Goal: Check status: Check status

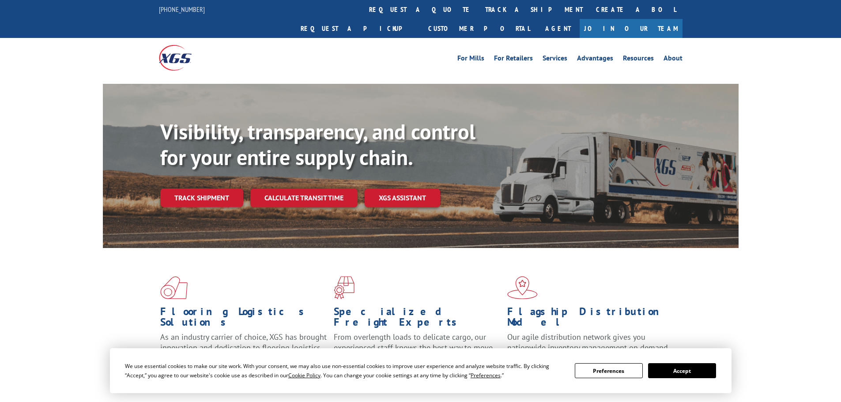
drag, startPoint x: 392, startPoint y: 12, endPoint x: 452, endPoint y: 225, distance: 220.9
click at [478, 12] on link "track a shipment" at bounding box center [533, 9] width 111 height 19
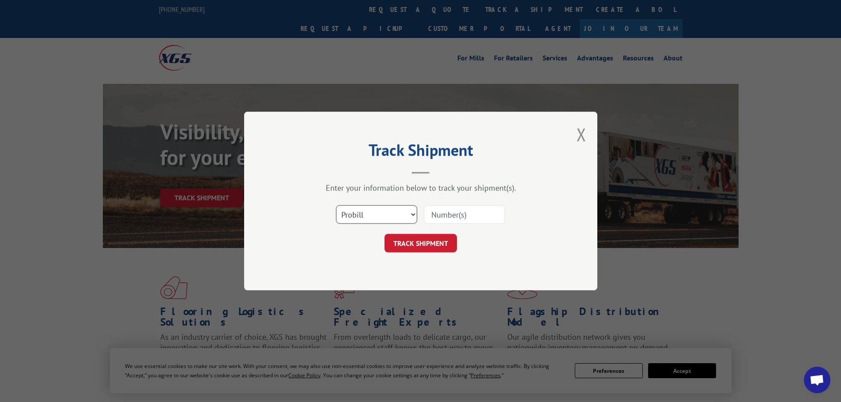
scroll to position [4593, 0]
click at [452, 217] on input at bounding box center [464, 214] width 81 height 19
paste input "70482384"
type input "70482384"
click at [421, 244] on button "TRACK SHIPMENT" at bounding box center [420, 243] width 72 height 19
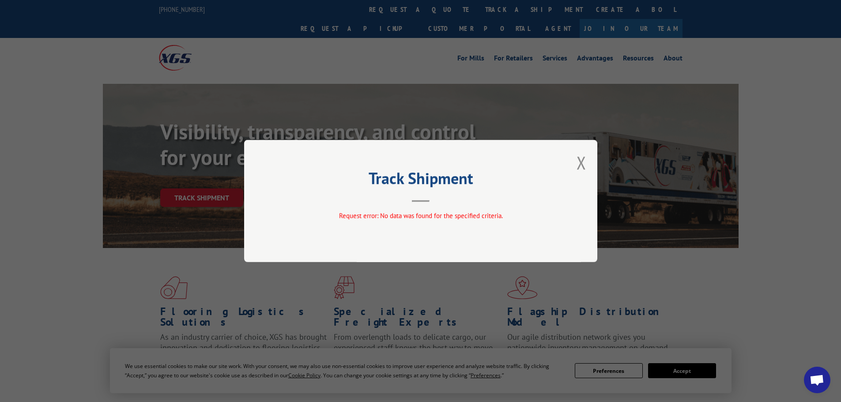
click at [576, 165] on div "Track Shipment Request error: No data was found for the specified criteria." at bounding box center [420, 201] width 353 height 122
click at [576, 168] on div "Track Shipment Request error: No data was found for the specified criteria." at bounding box center [420, 201] width 353 height 122
click at [584, 166] on button "Close modal" at bounding box center [581, 162] width 10 height 23
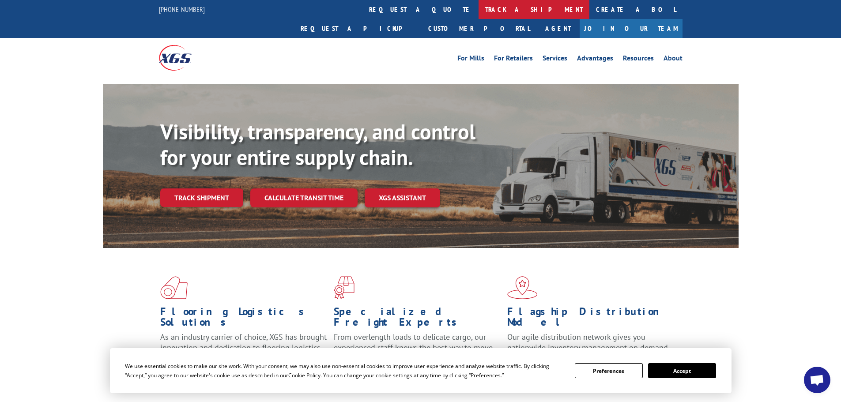
click at [478, 3] on link "track a shipment" at bounding box center [533, 9] width 111 height 19
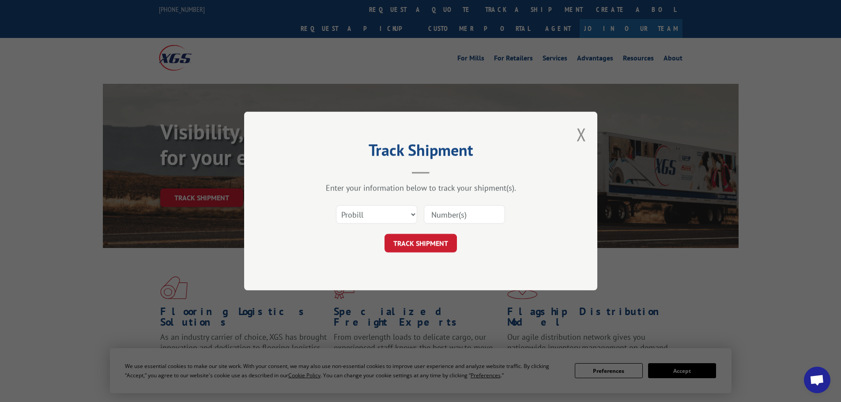
click at [459, 217] on input at bounding box center [464, 214] width 81 height 19
paste input "70482384"
type input "70482384"
click button "TRACK SHIPMENT" at bounding box center [420, 243] width 72 height 19
